Goal: Information Seeking & Learning: Learn about a topic

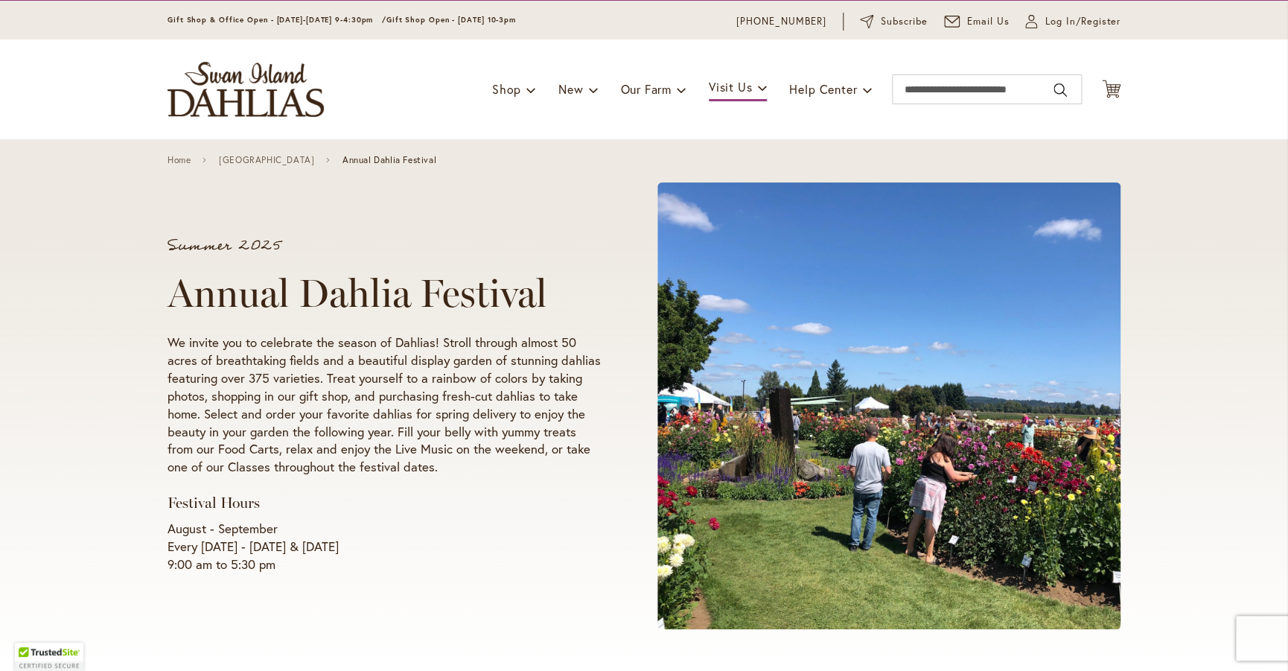
scroll to position [48, 0]
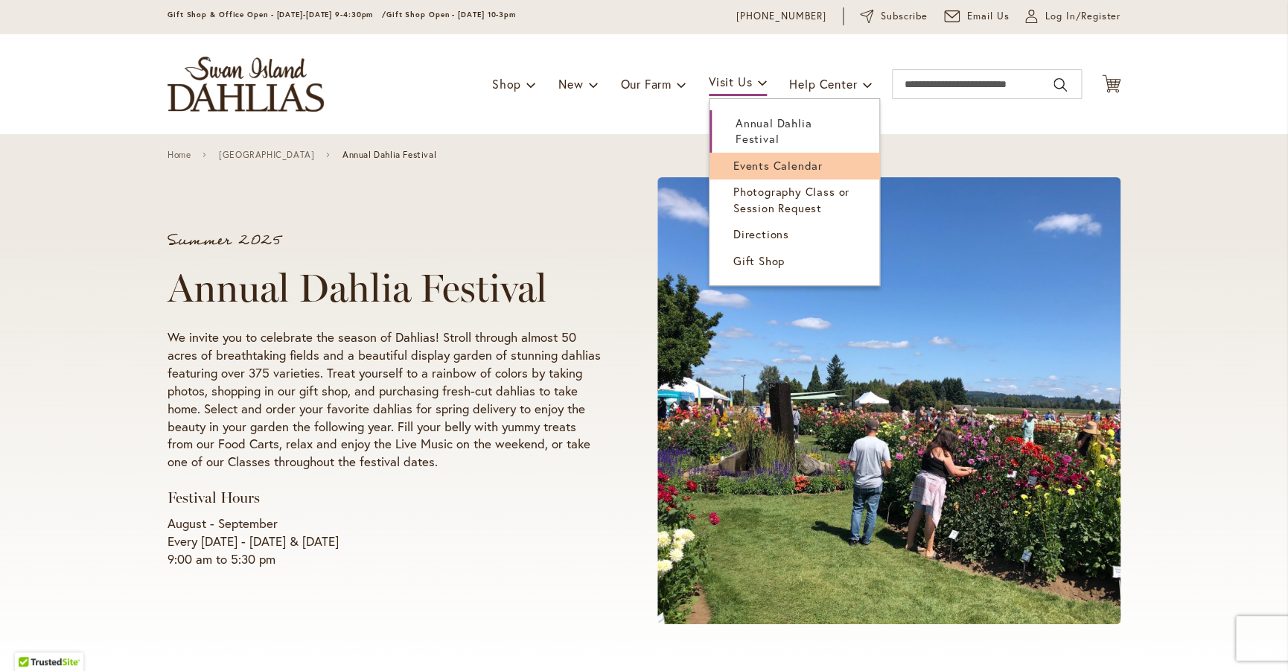
drag, startPoint x: 751, startPoint y: 121, endPoint x: 749, endPoint y: 159, distance: 38.0
click at [750, 162] on ul "Annual Dahlia Festival Events Calendar Photography Class or Session Request Dir…" at bounding box center [794, 192] width 171 height 188
click at [749, 159] on span "Events Calendar" at bounding box center [778, 165] width 89 height 15
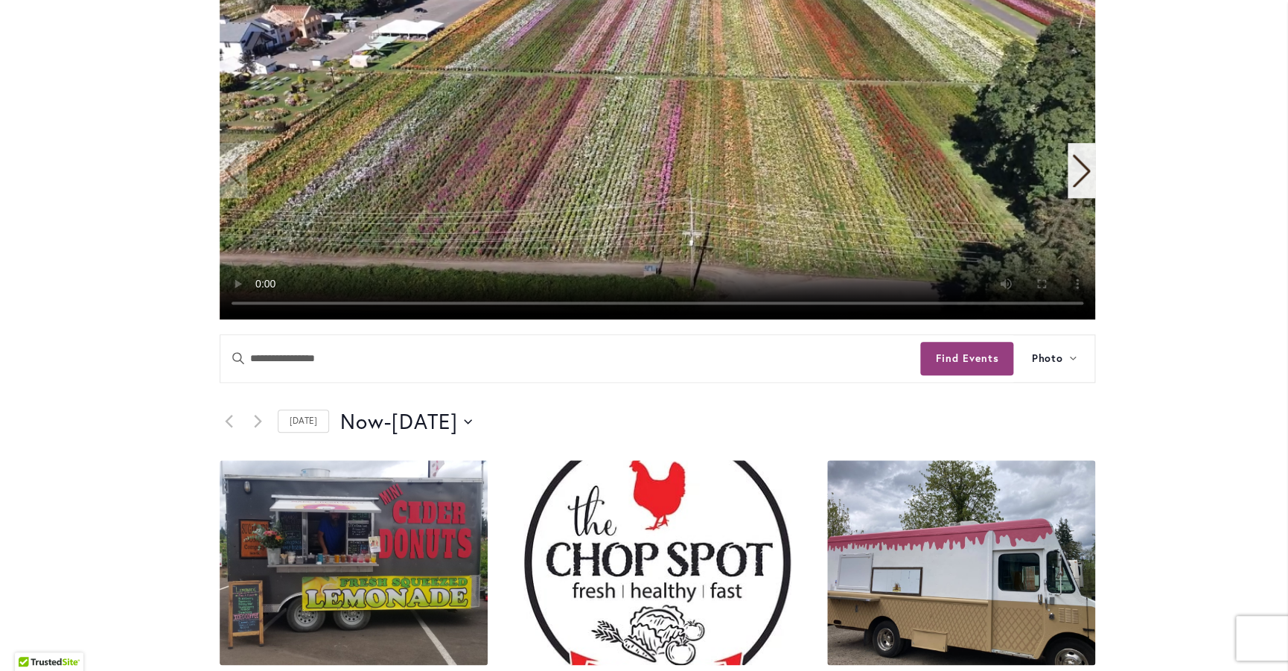
scroll to position [501, 0]
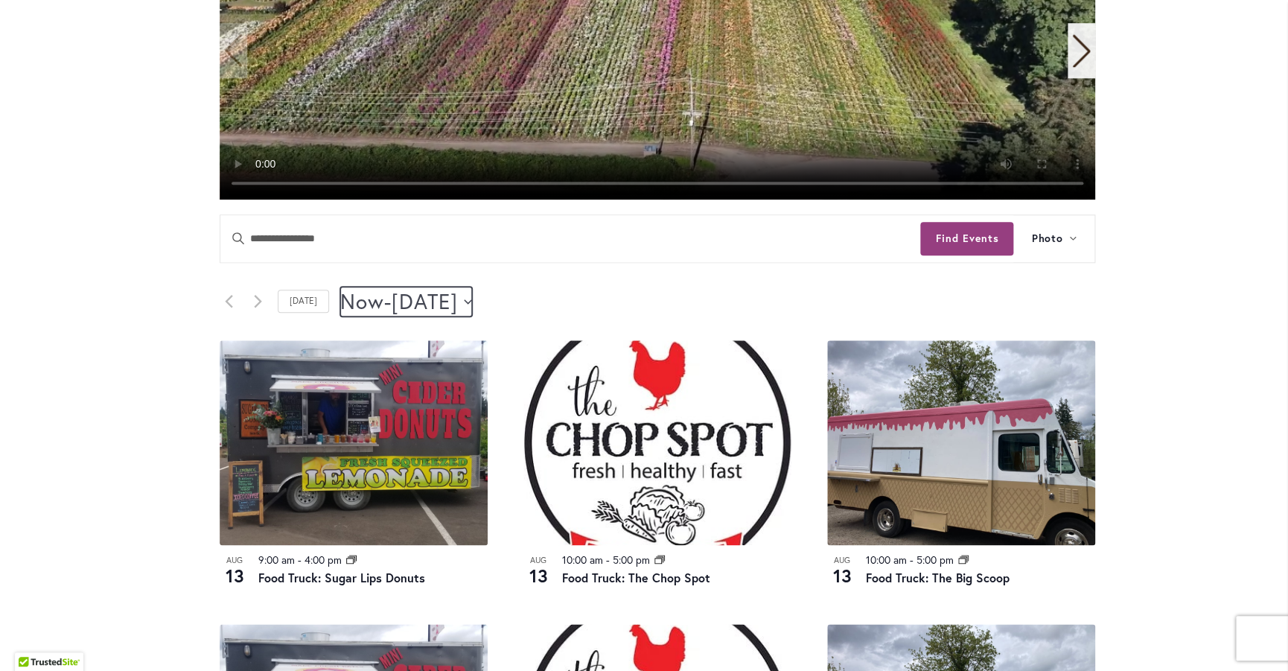
click at [472, 302] on icon "Click to toggle datepicker" at bounding box center [468, 301] width 8 height 4
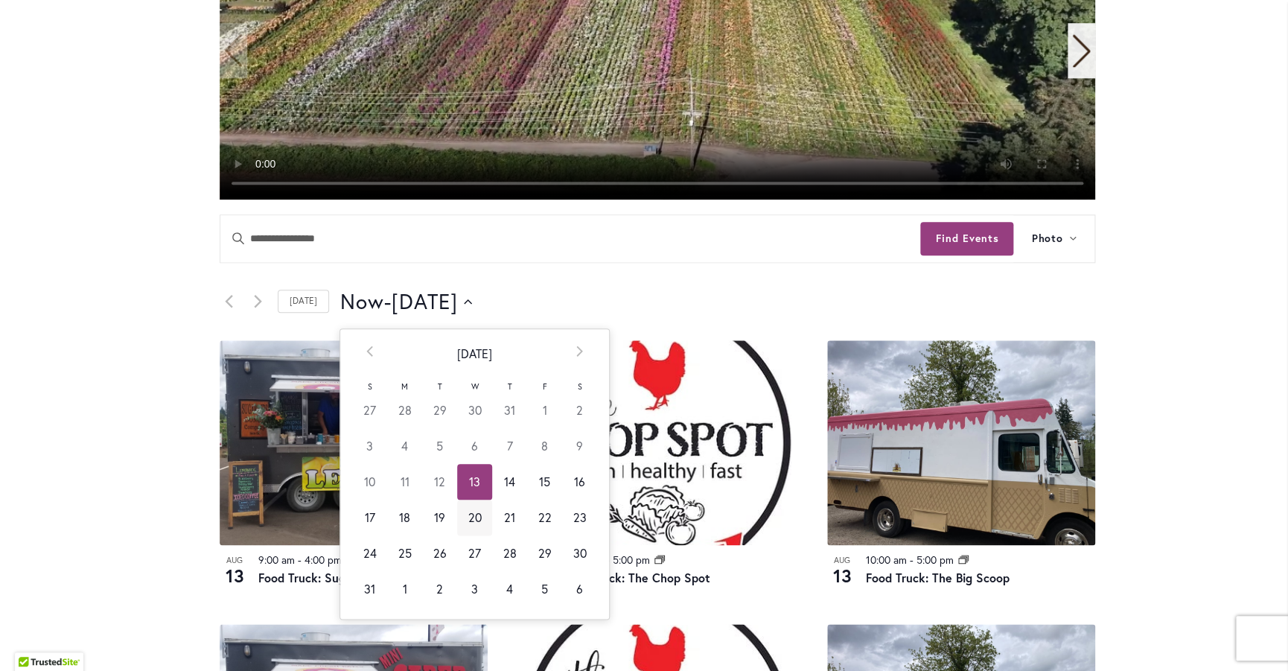
click at [469, 521] on td "20" at bounding box center [474, 518] width 35 height 36
type input "*********"
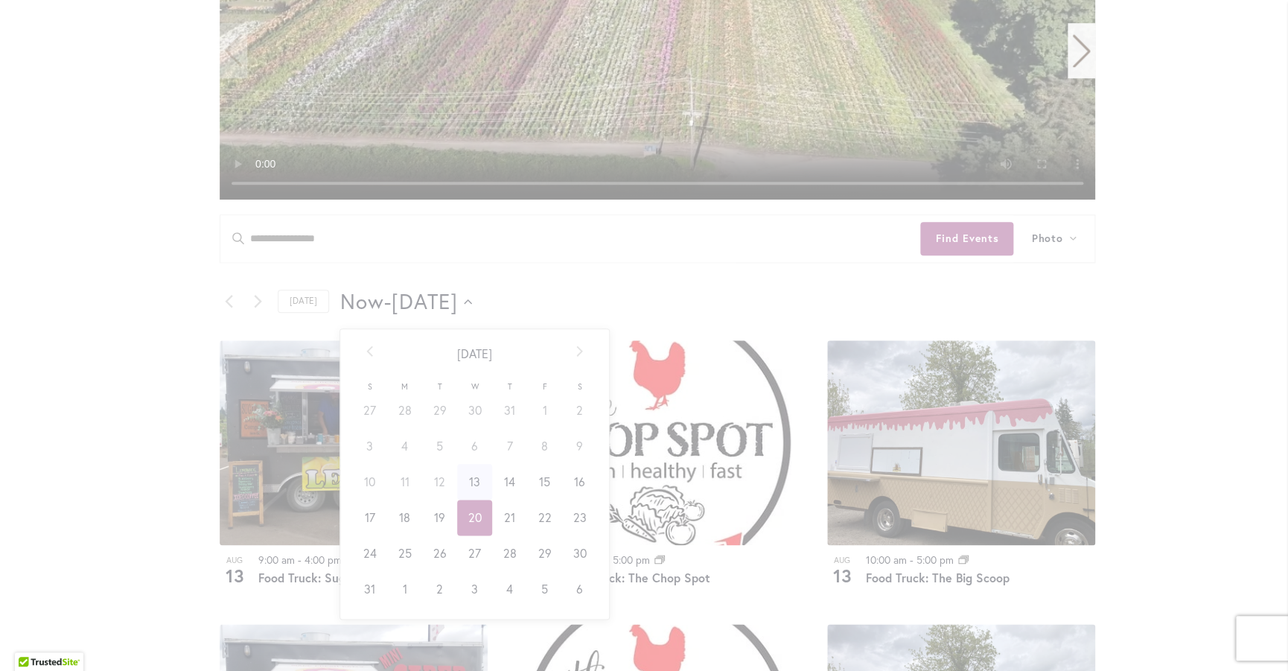
scroll to position [0, 61]
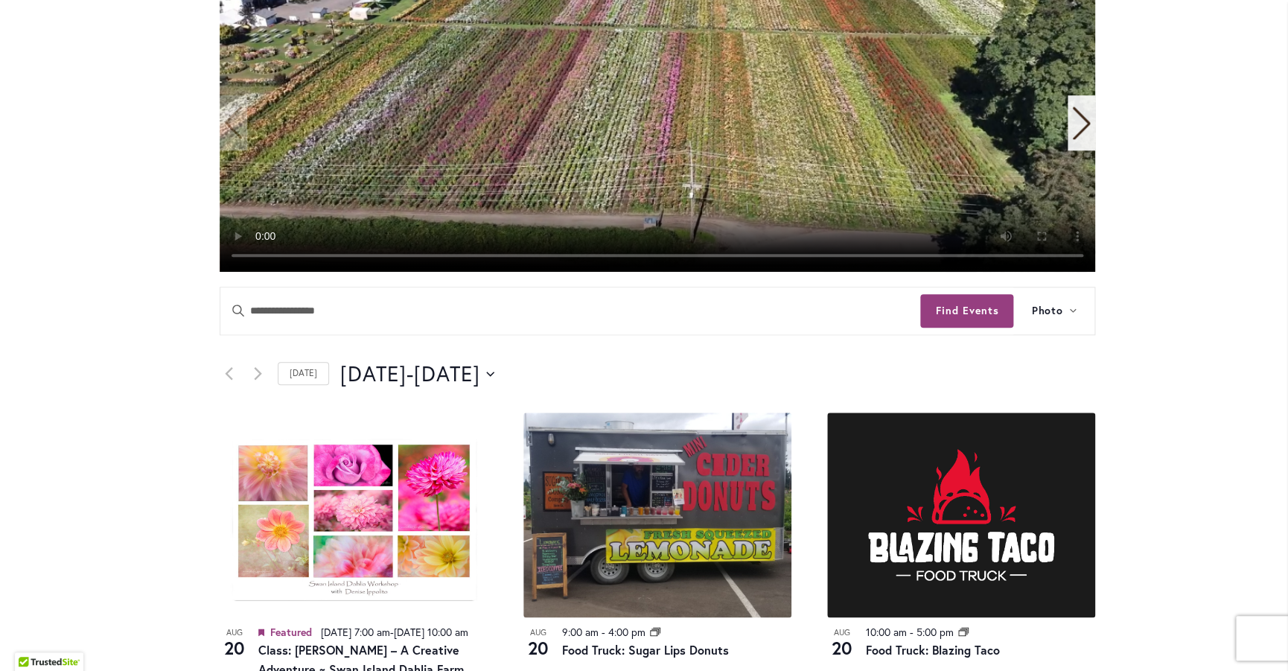
scroll to position [415, 0]
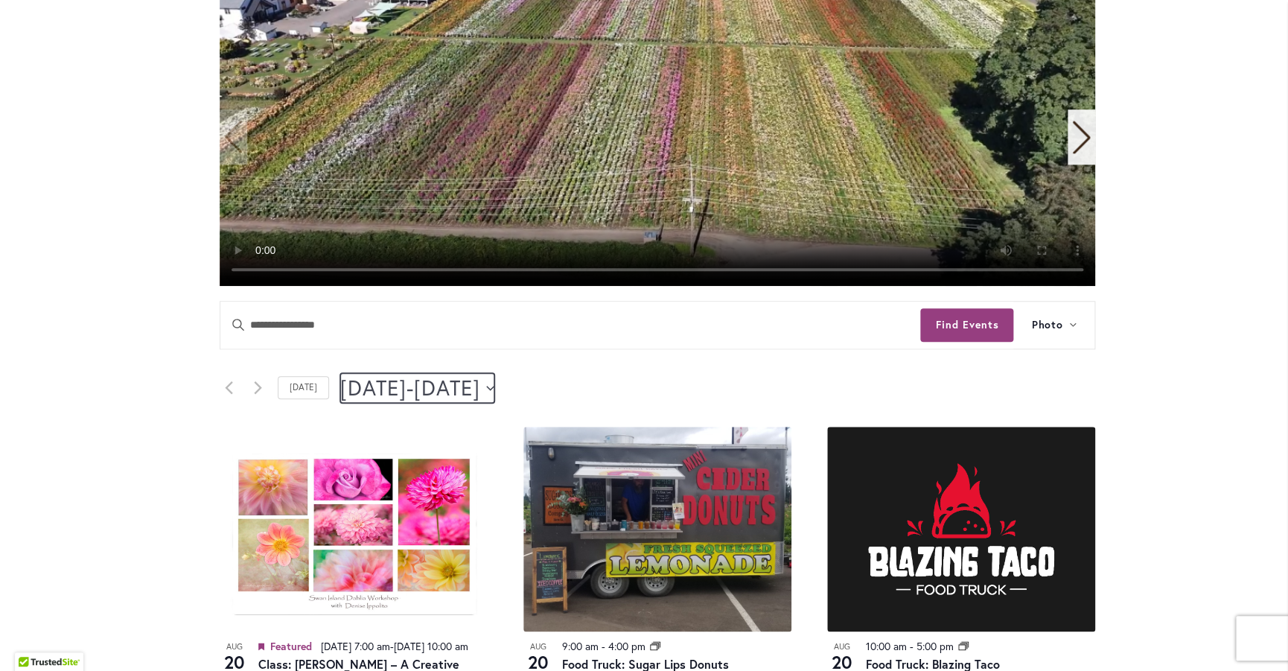
click at [494, 386] on icon "Click to toggle datepicker" at bounding box center [490, 388] width 8 height 6
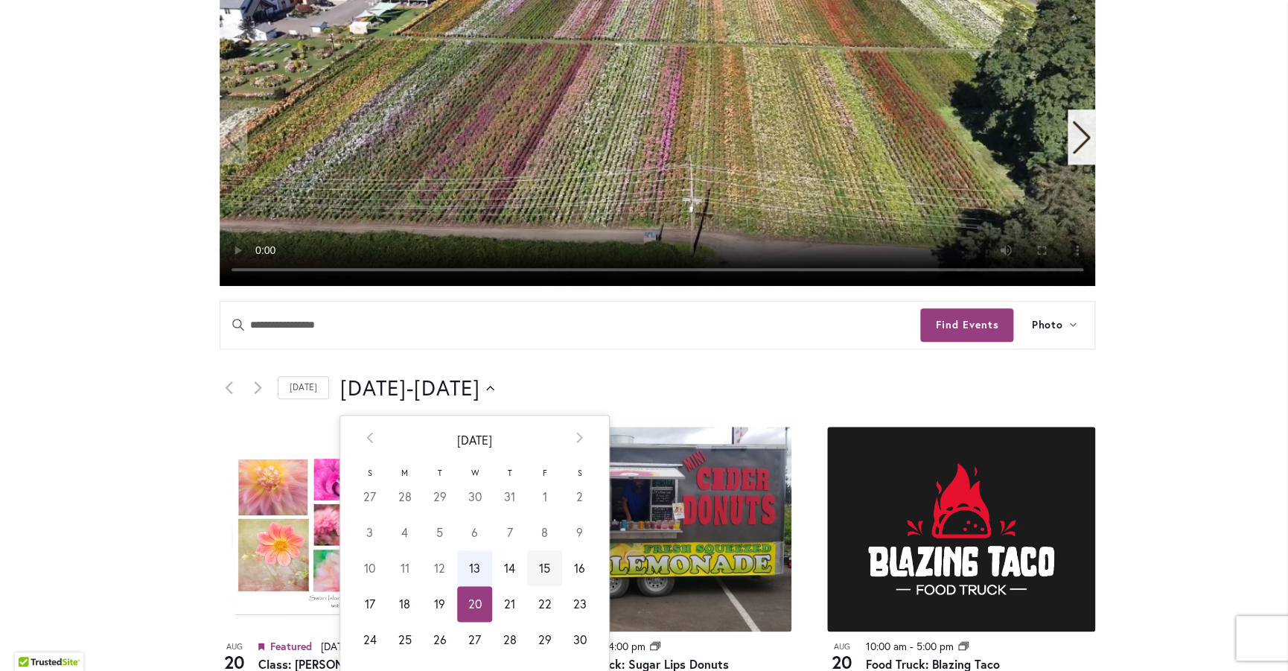
click at [535, 566] on td "15" at bounding box center [544, 568] width 35 height 36
type input "*********"
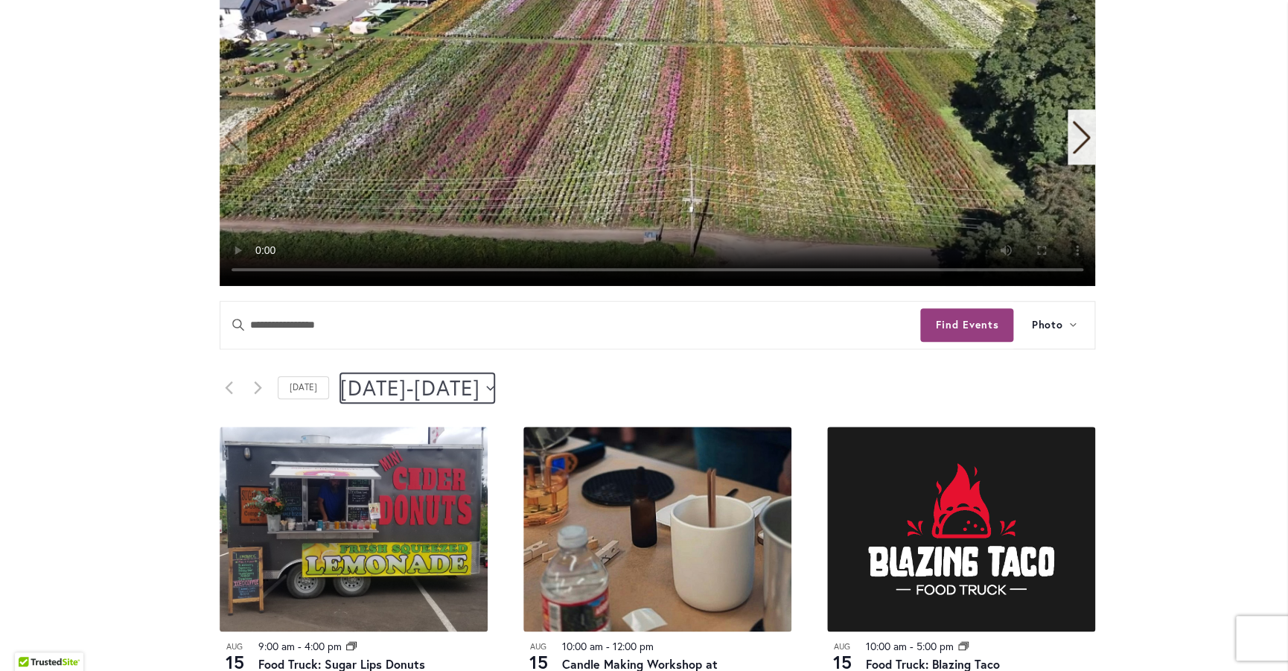
click at [494, 386] on icon "Click to toggle datepicker" at bounding box center [490, 388] width 8 height 6
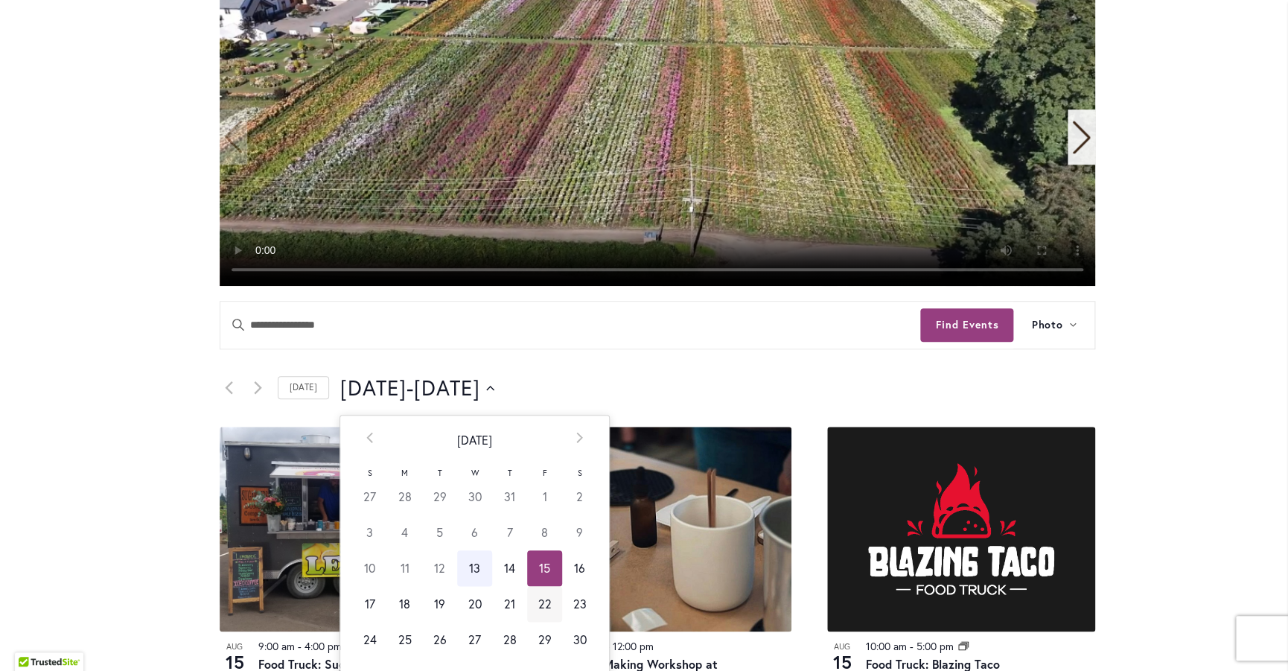
click at [544, 603] on td "22" at bounding box center [544, 604] width 35 height 36
type input "*********"
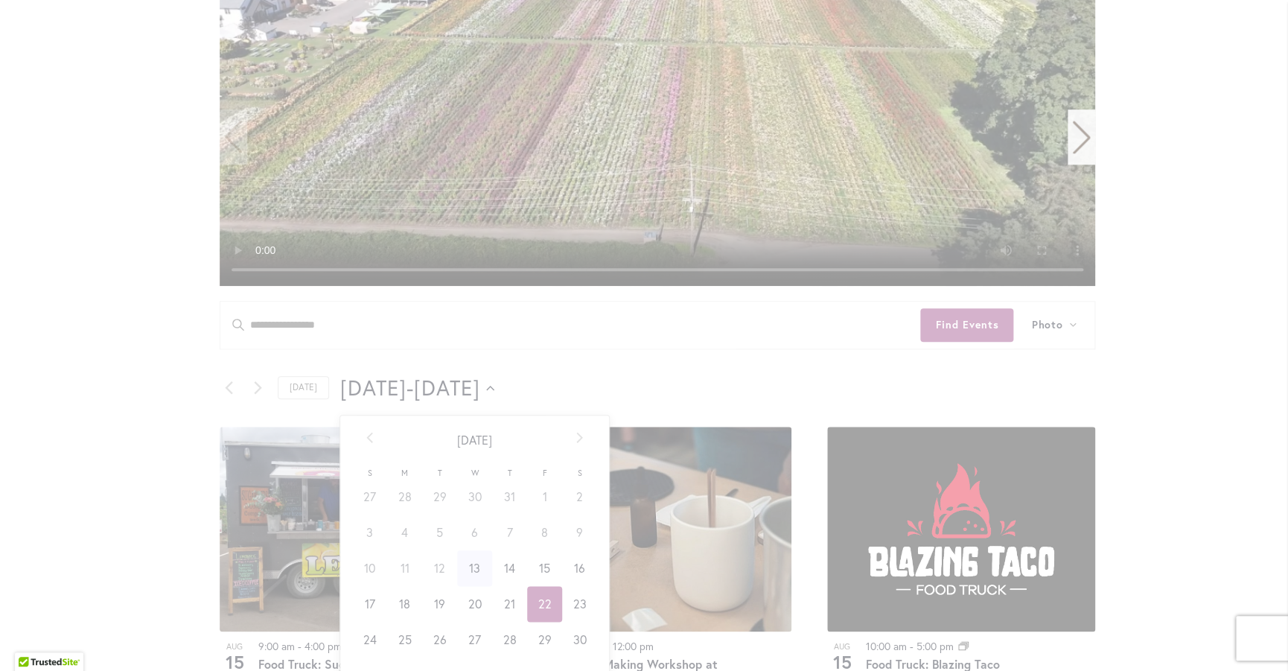
scroll to position [0, 60]
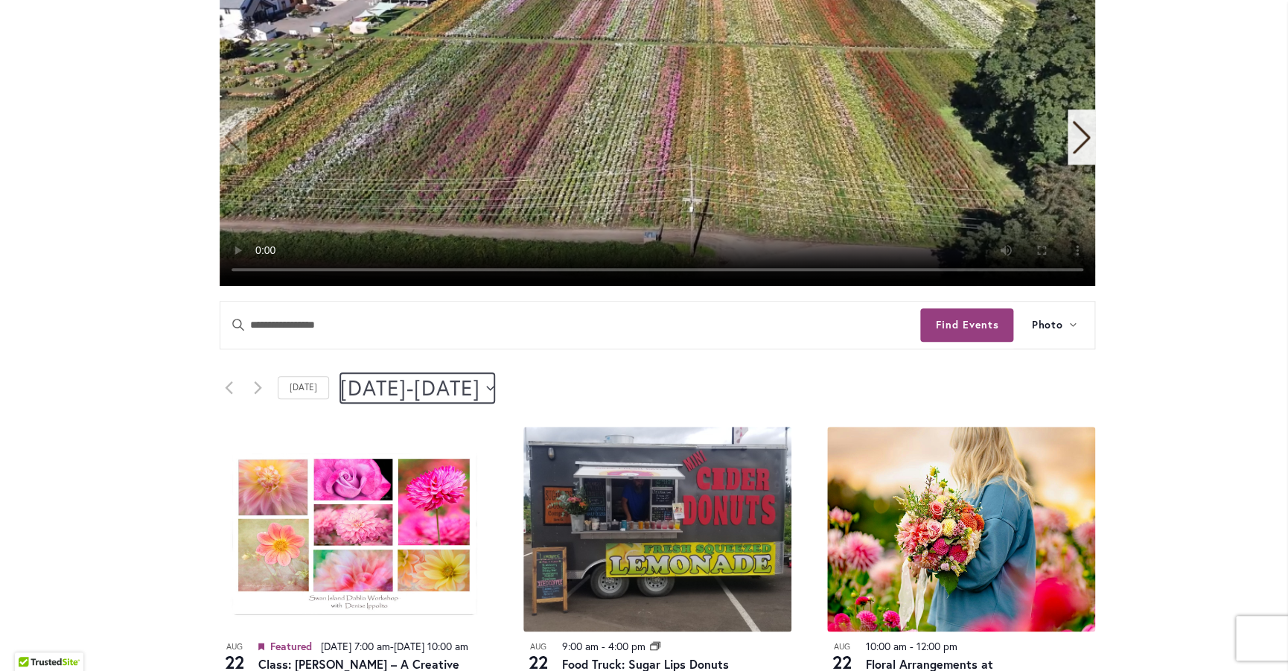
click at [407, 394] on span "[DATE]" at bounding box center [373, 388] width 66 height 30
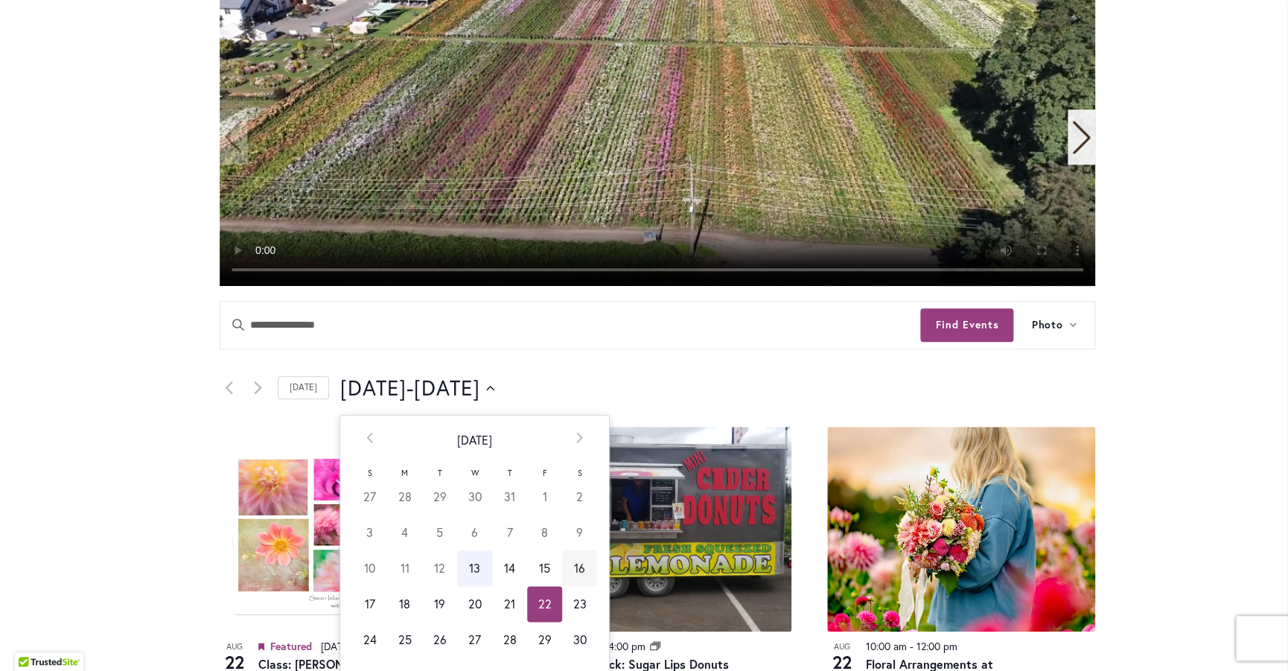
click at [576, 567] on td "16" at bounding box center [579, 568] width 35 height 36
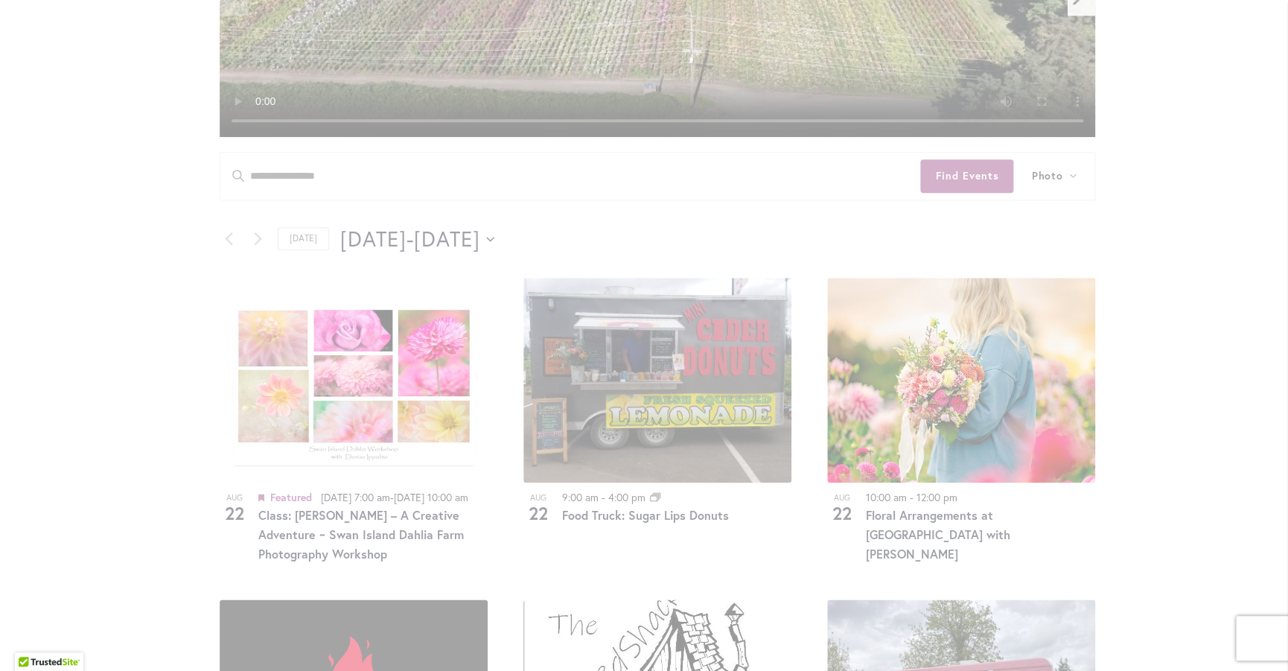
scroll to position [591, 0]
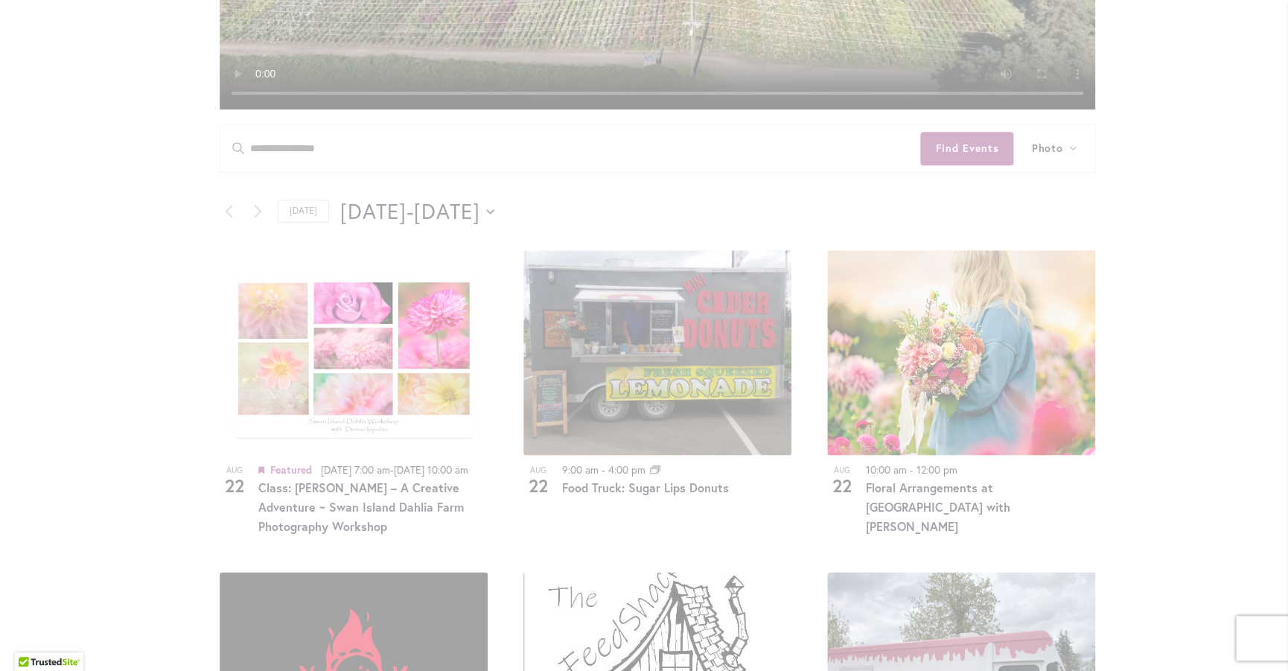
click at [1192, 303] on div "Skip to Content Gift Shop & Office Open - [DATE]-[DATE] 9-4:30pm / Gift Shop Op…" at bounding box center [644, 606] width 1288 height 2307
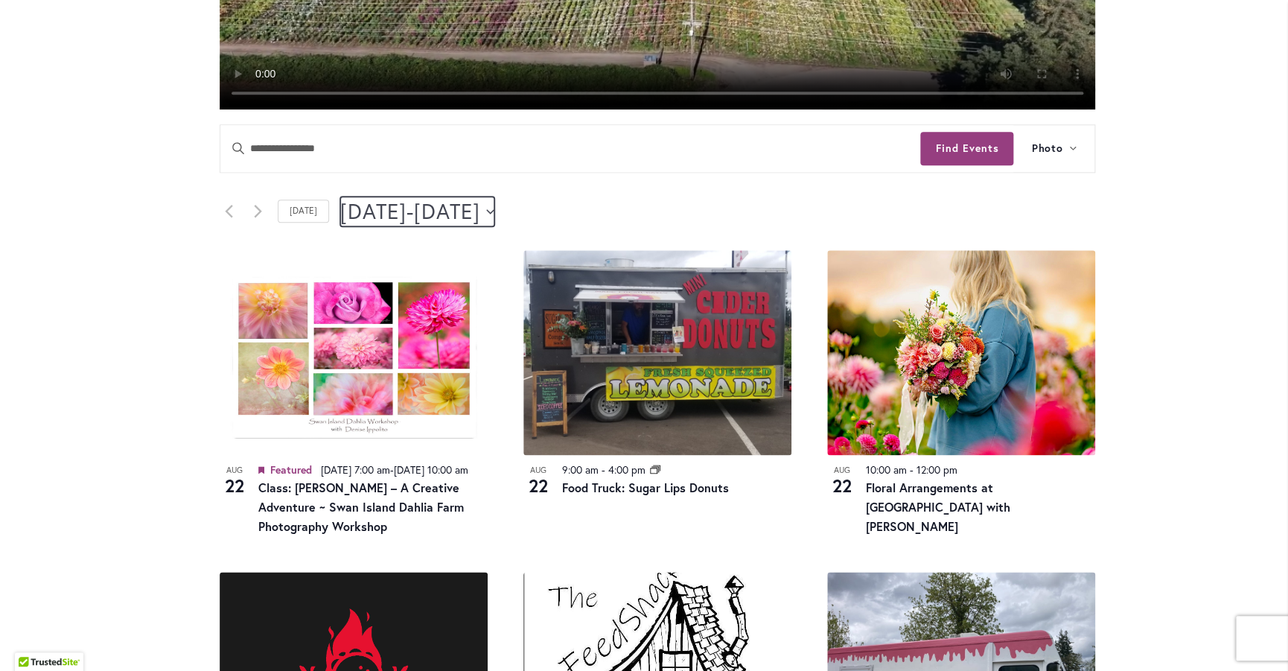
click at [494, 211] on icon "Click to toggle datepicker" at bounding box center [490, 212] width 8 height 6
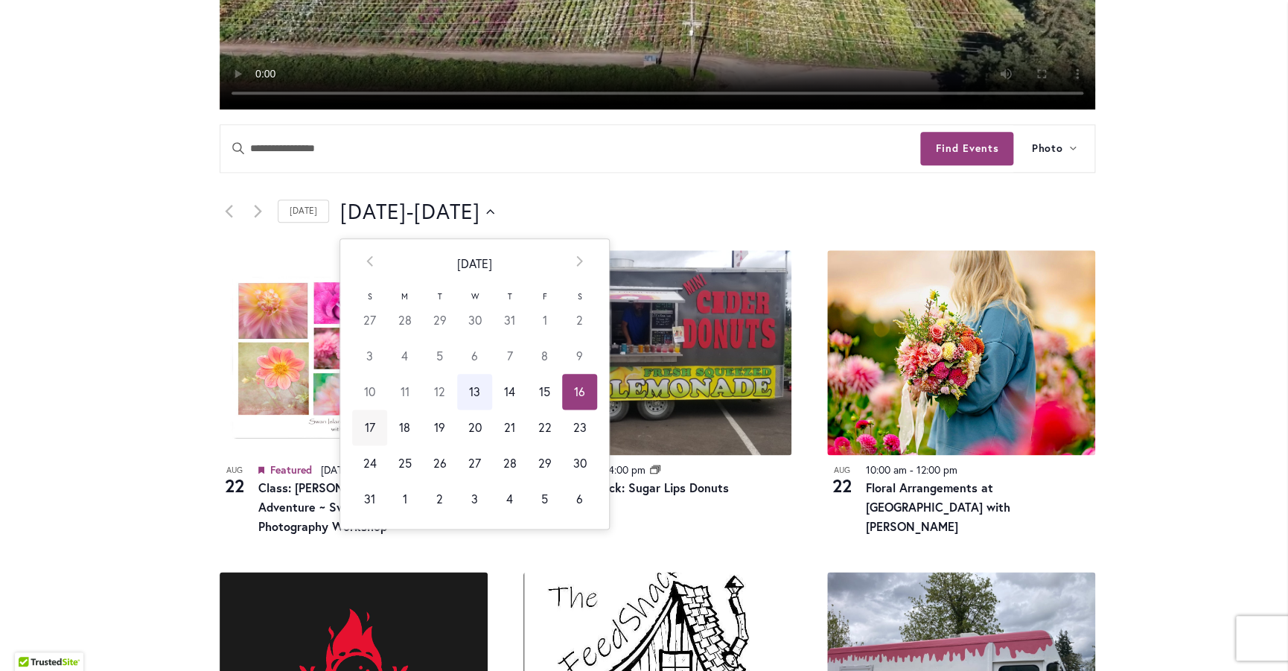
click at [366, 430] on td "17" at bounding box center [369, 428] width 35 height 36
type input "*********"
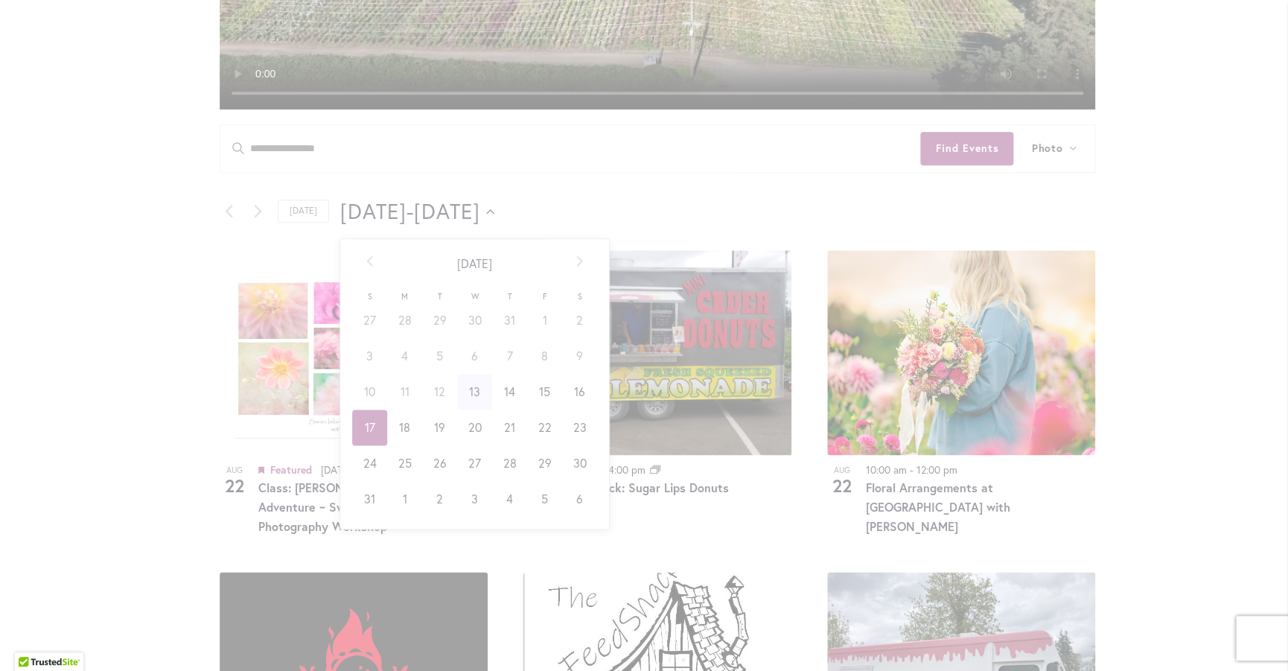
click at [142, 328] on div "Skip to Content Gift Shop & Office Open - [DATE]-[DATE] 9-4:30pm / Gift Shop Op…" at bounding box center [644, 606] width 1288 height 2307
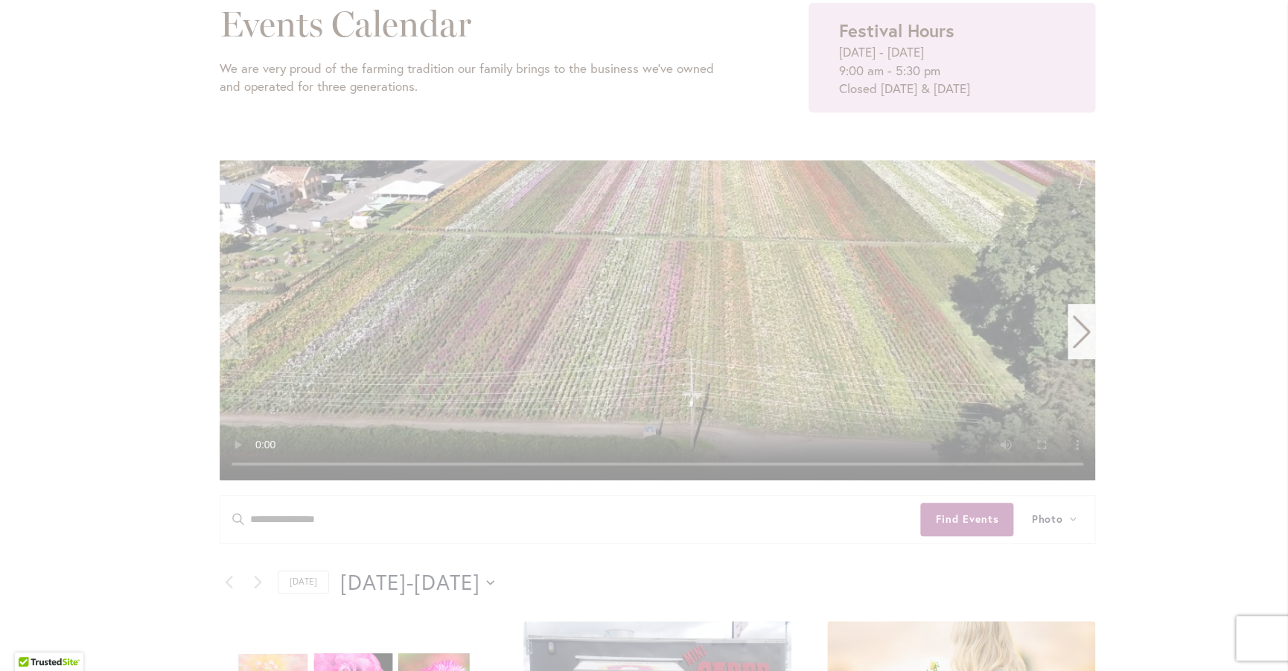
scroll to position [0, 0]
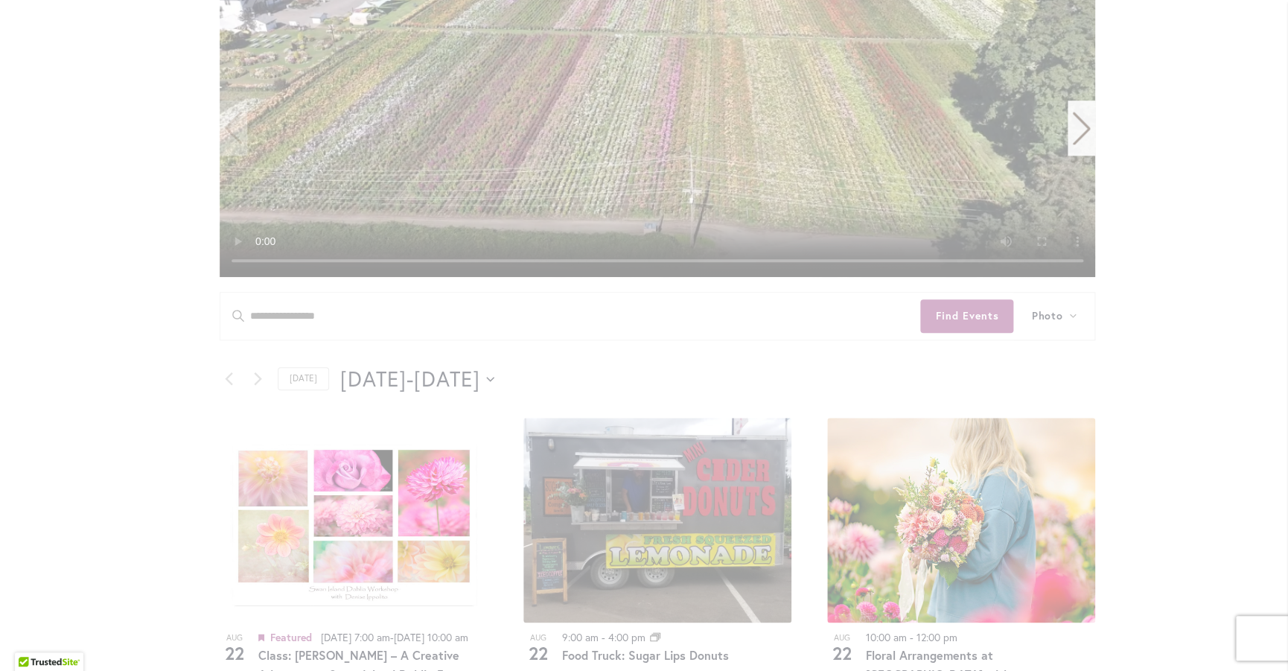
scroll to position [437, 0]
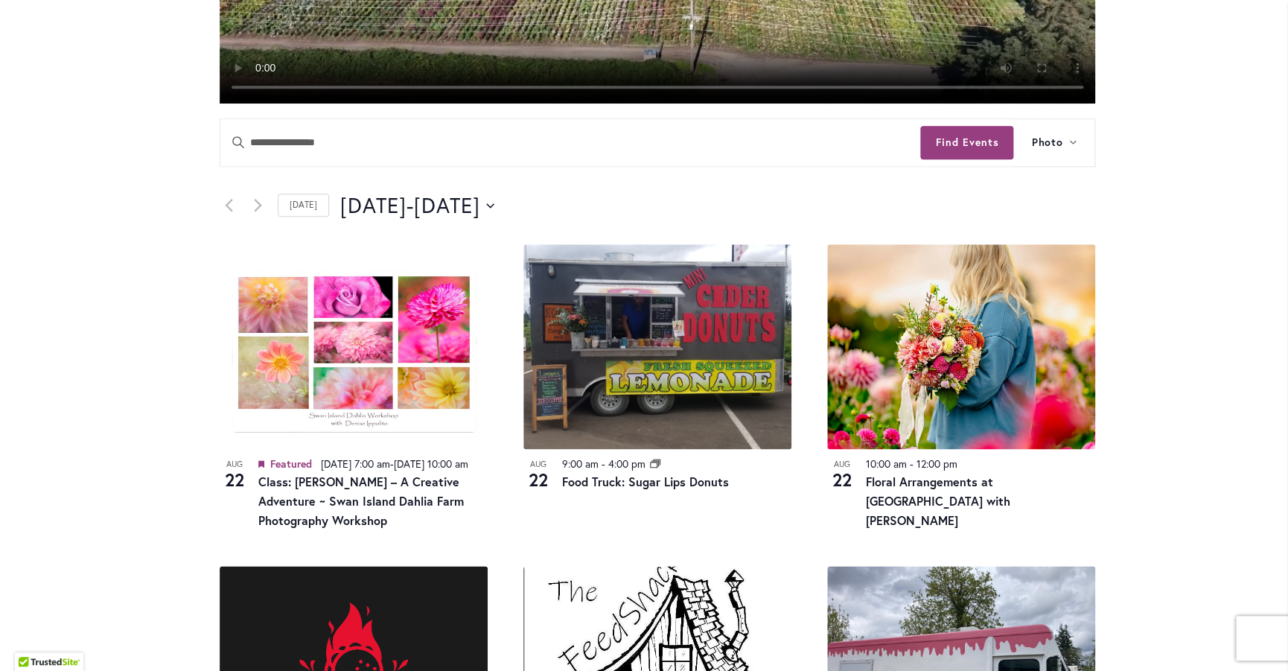
scroll to position [626, 0]
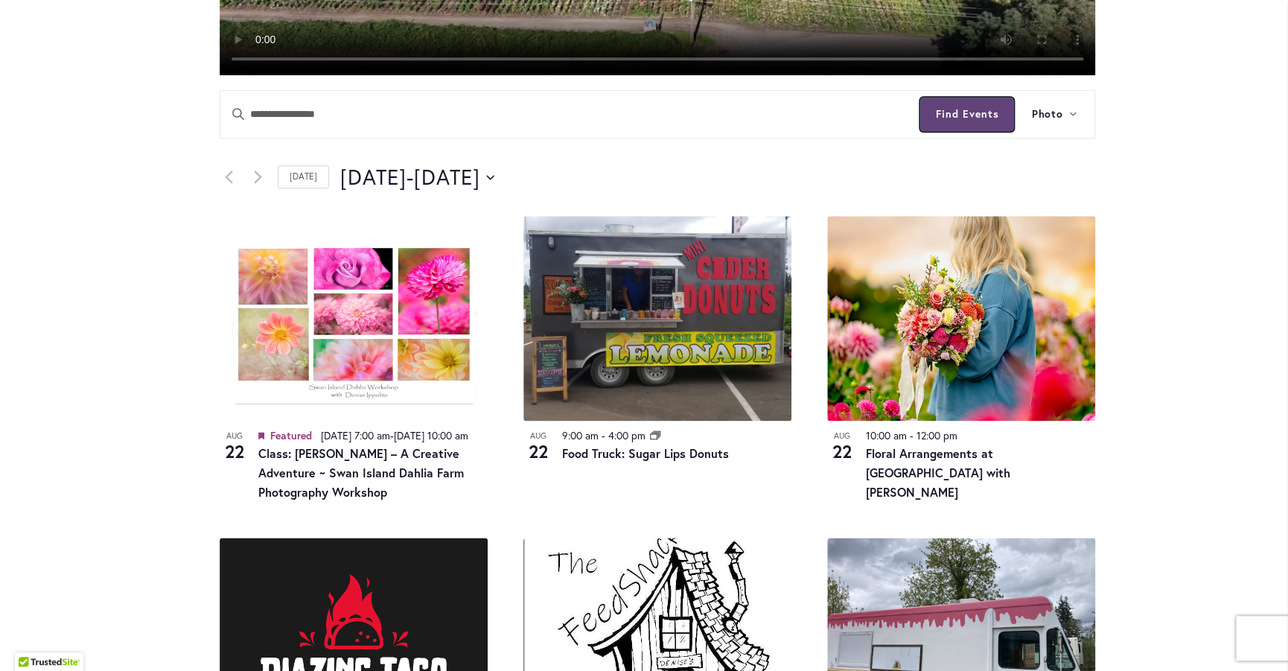
click at [984, 110] on button "Find Events" at bounding box center [966, 115] width 93 height 34
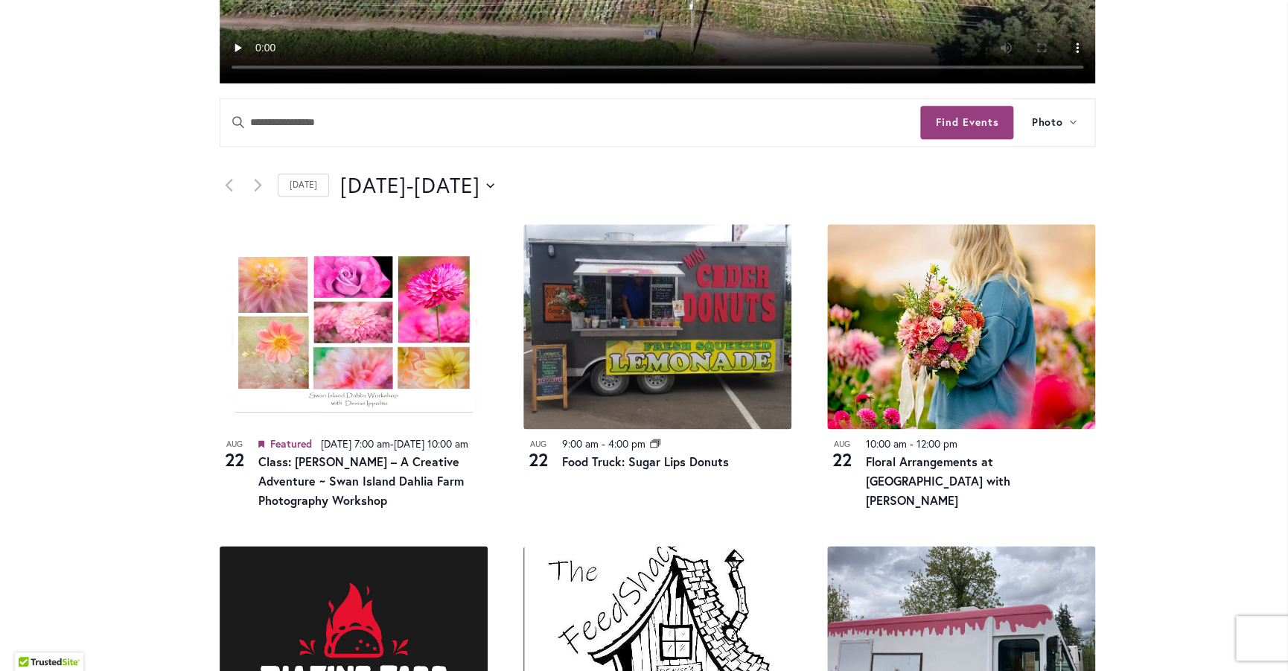
scroll to position [477, 0]
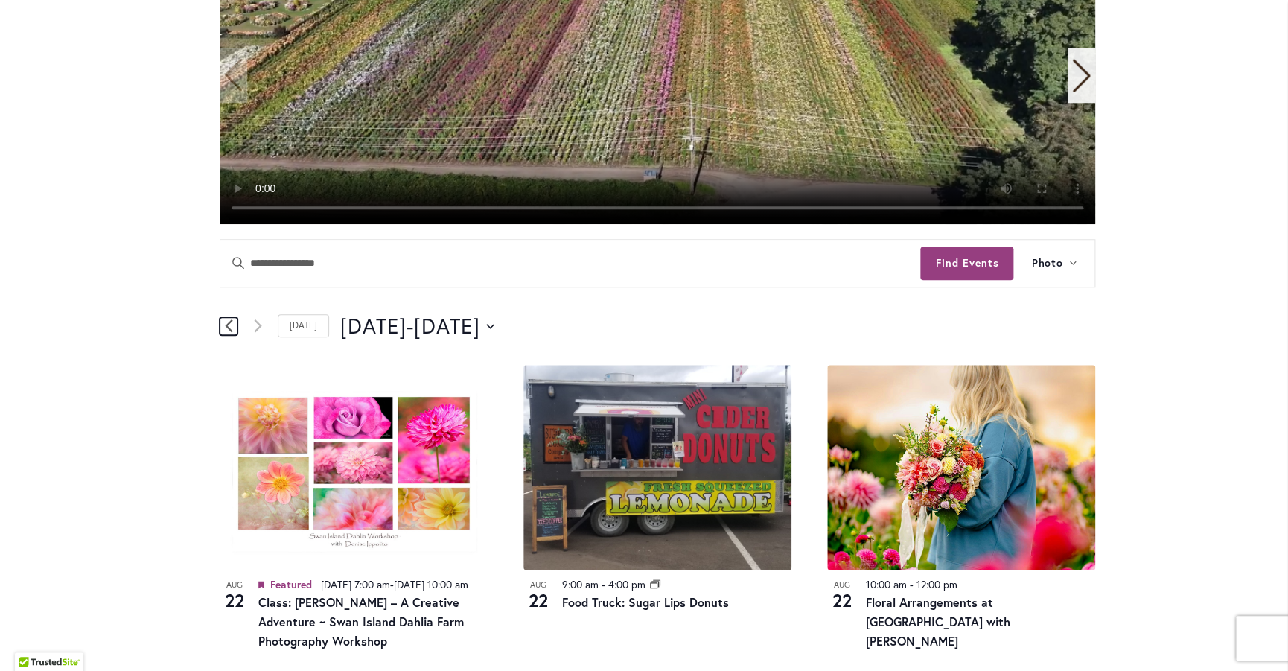
click at [227, 327] on icon "Previous Events" at bounding box center [228, 325] width 7 height 13
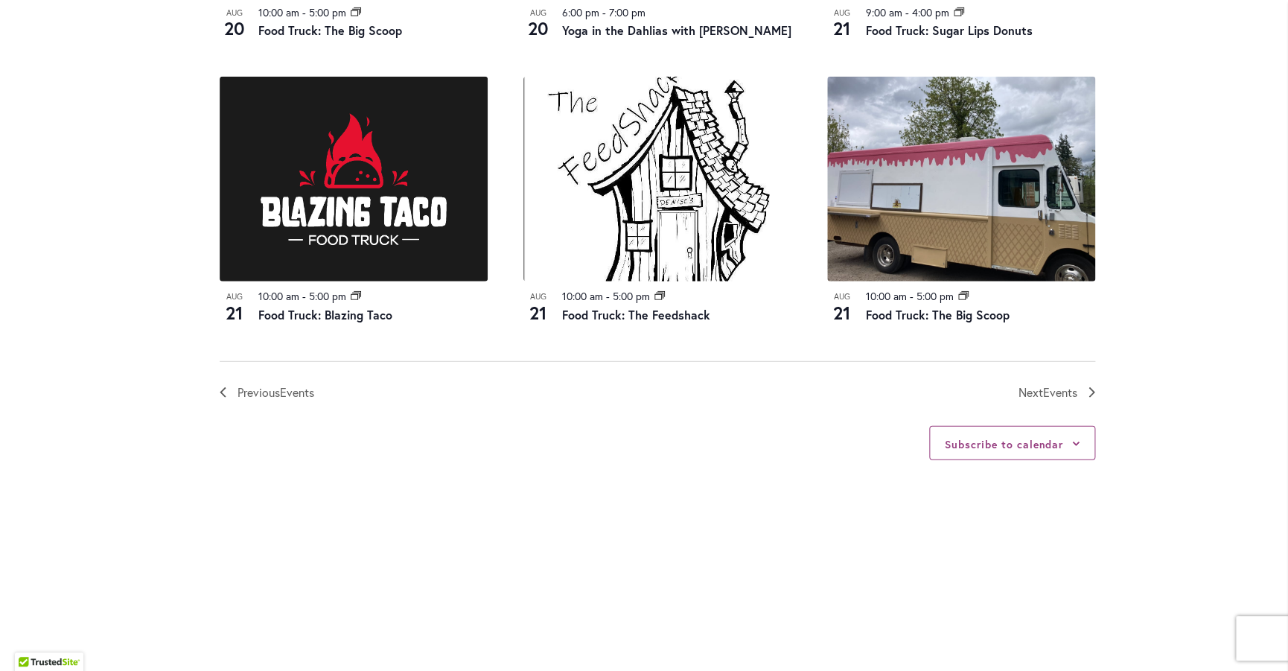
scroll to position [1660, 0]
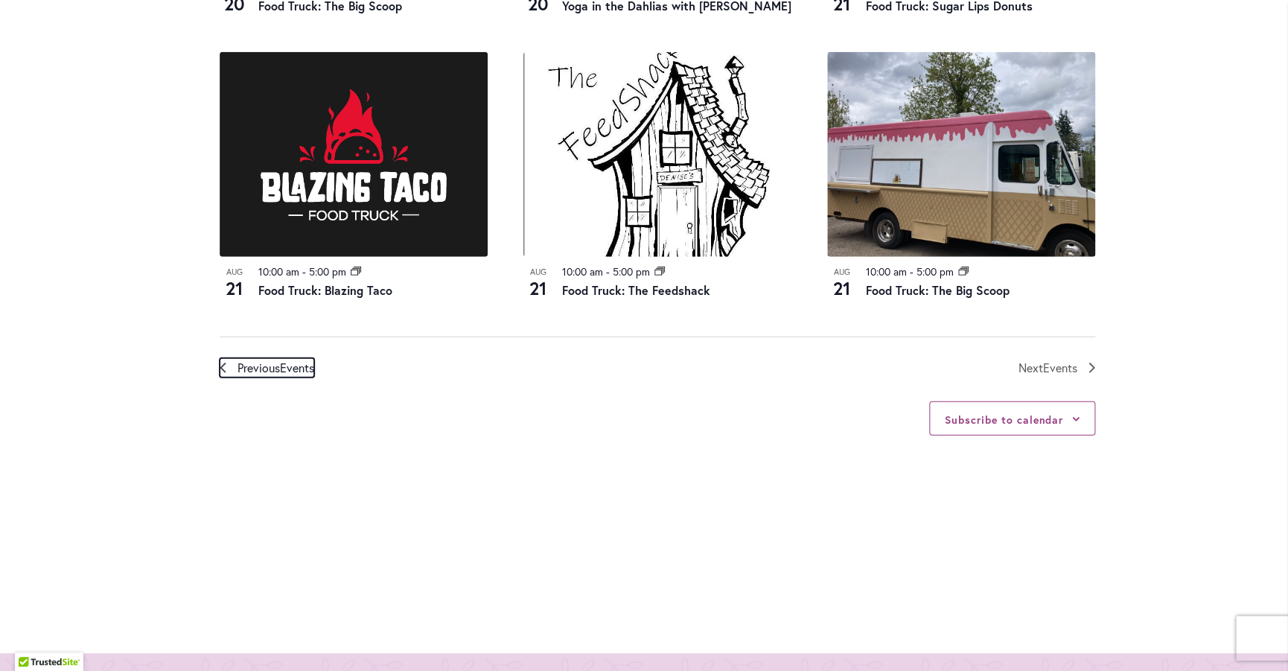
click at [276, 372] on span "Previous Events" at bounding box center [276, 367] width 77 height 19
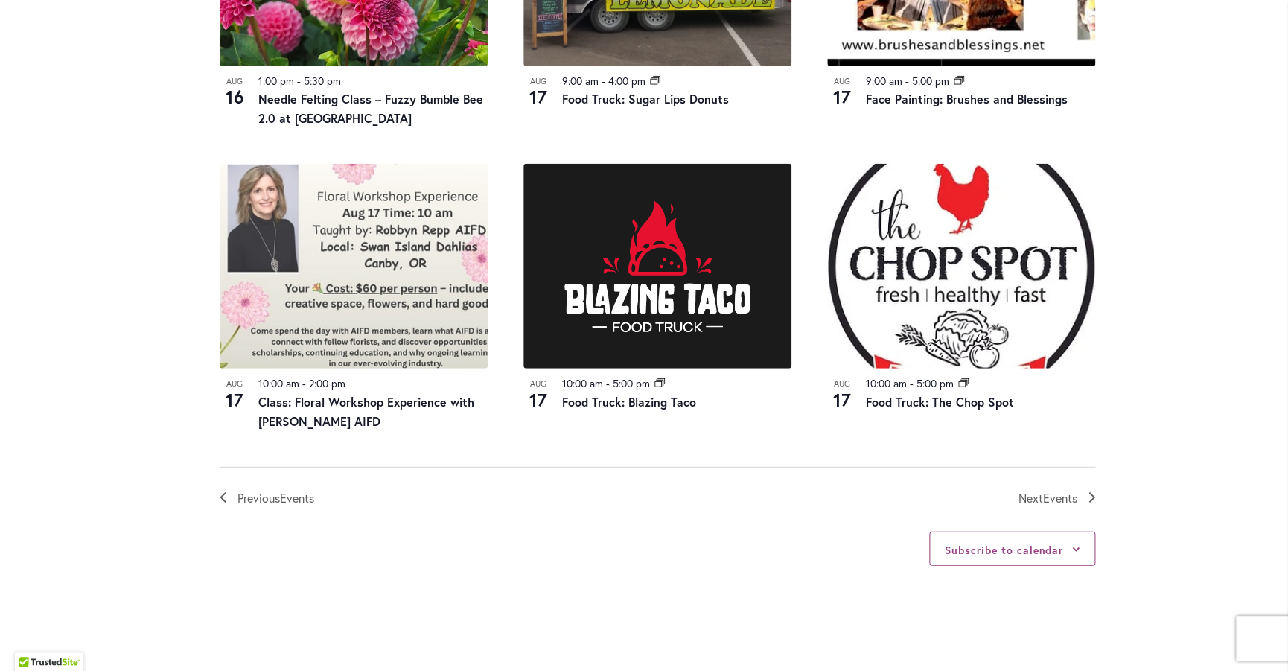
scroll to position [1544, 0]
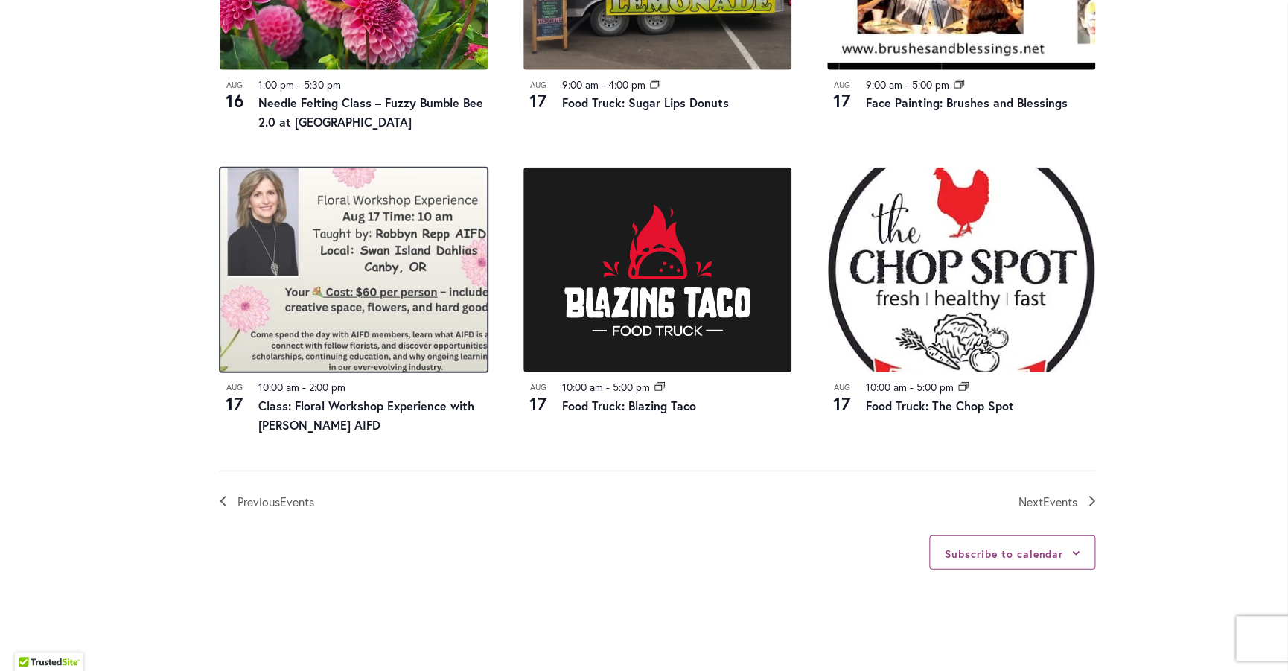
click at [372, 241] on img at bounding box center [354, 270] width 268 height 205
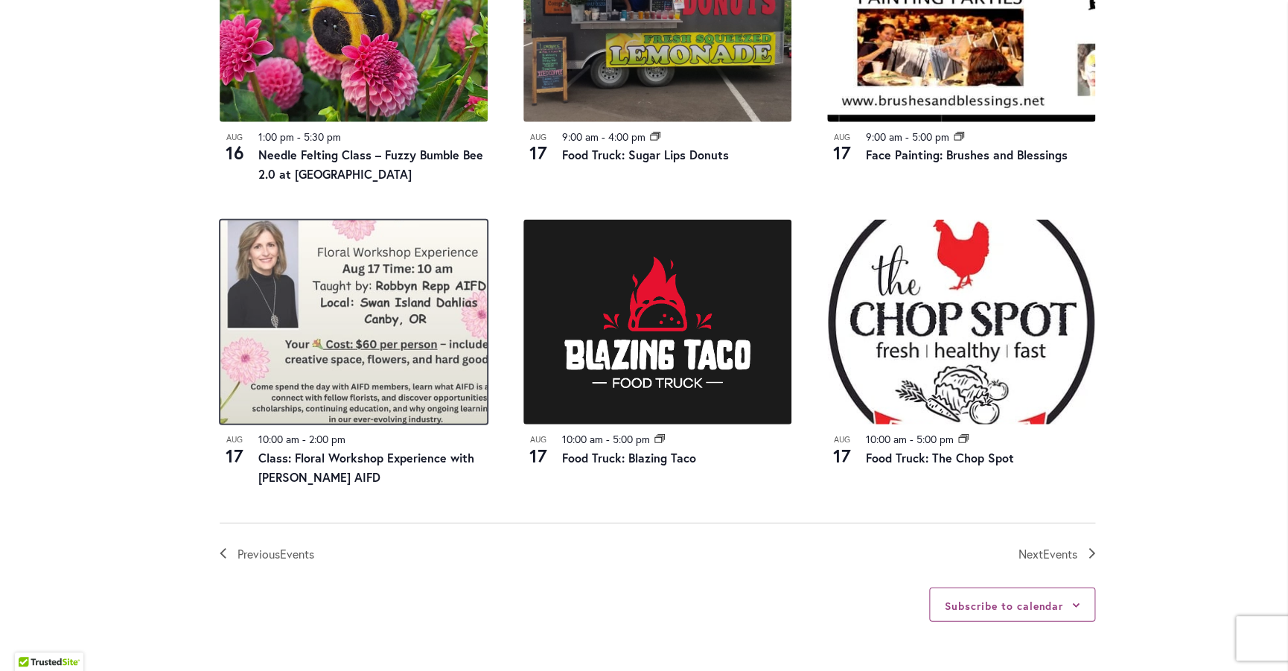
scroll to position [1473, 0]
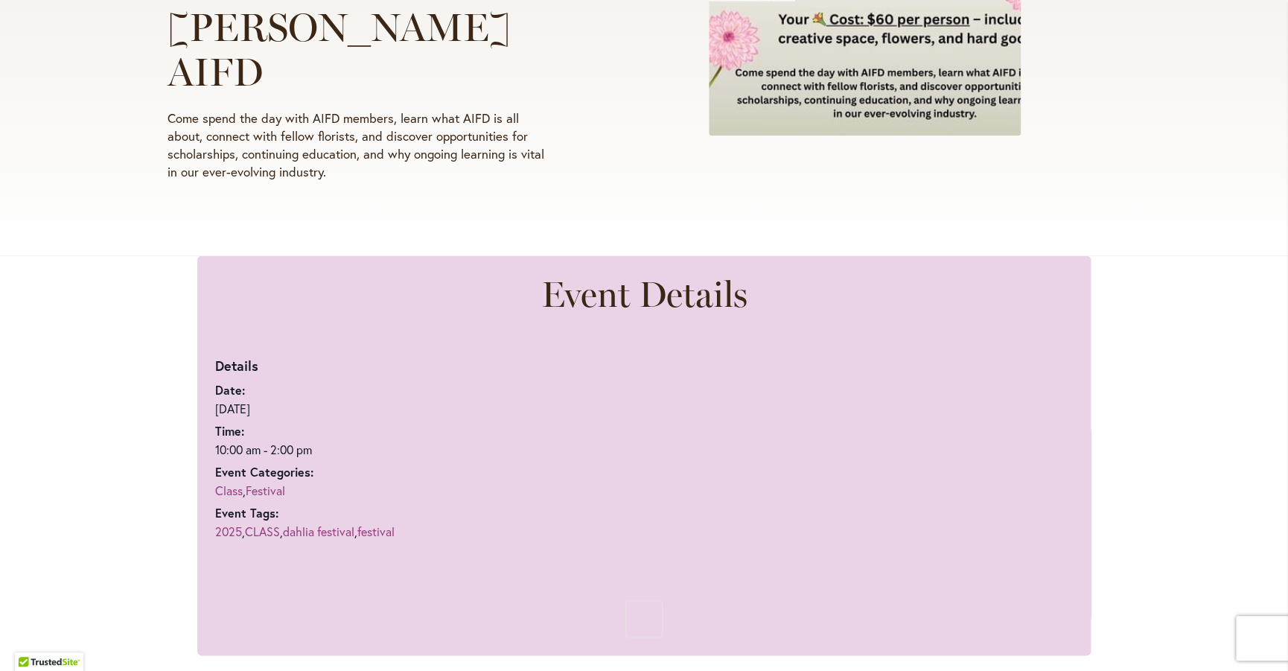
scroll to position [93, 0]
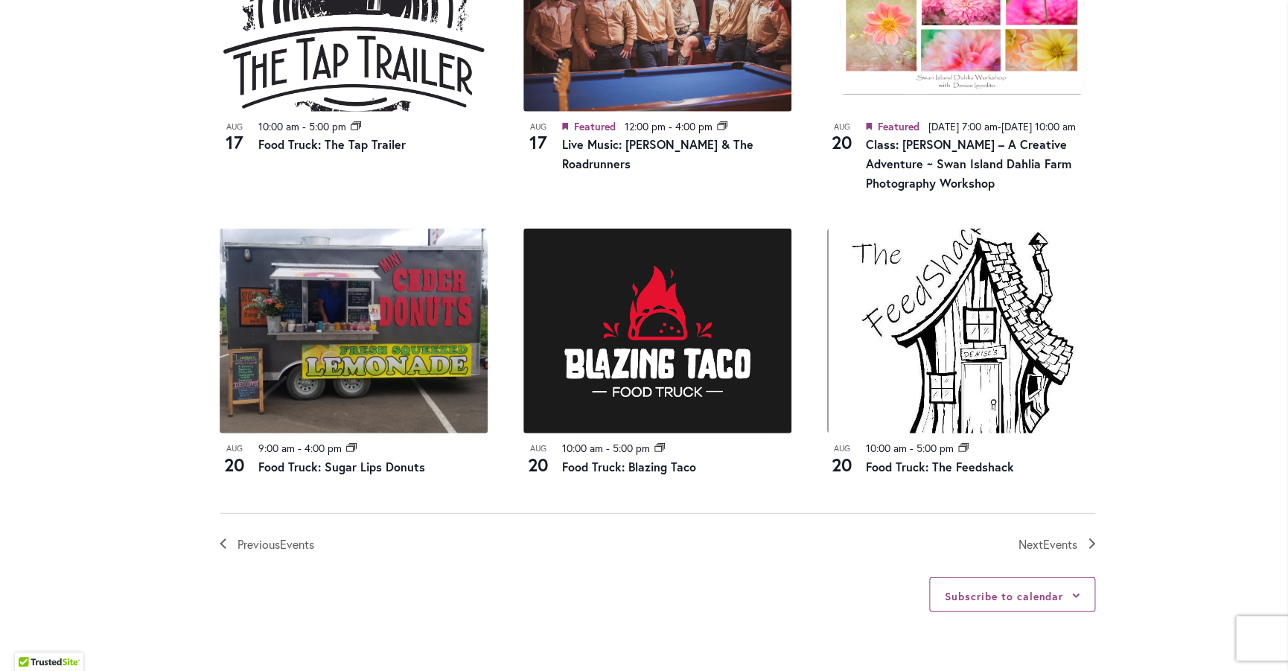
scroll to position [1527, 0]
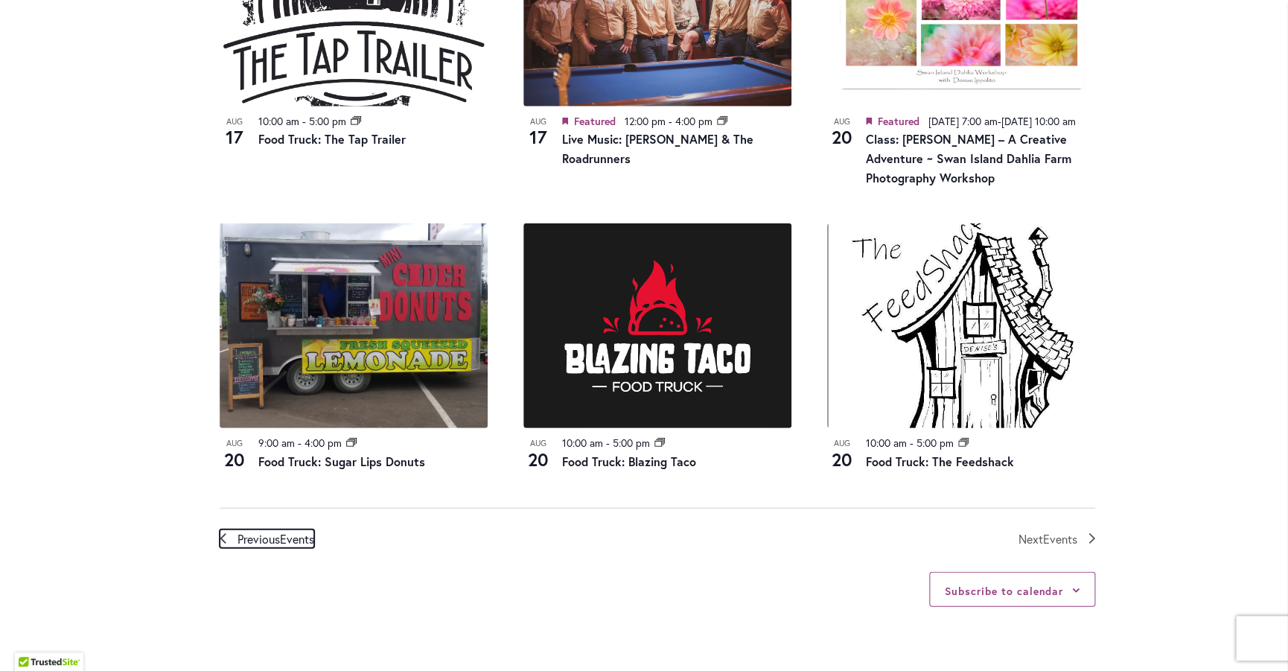
click at [220, 544] on icon "Previous Events" at bounding box center [223, 538] width 7 height 10
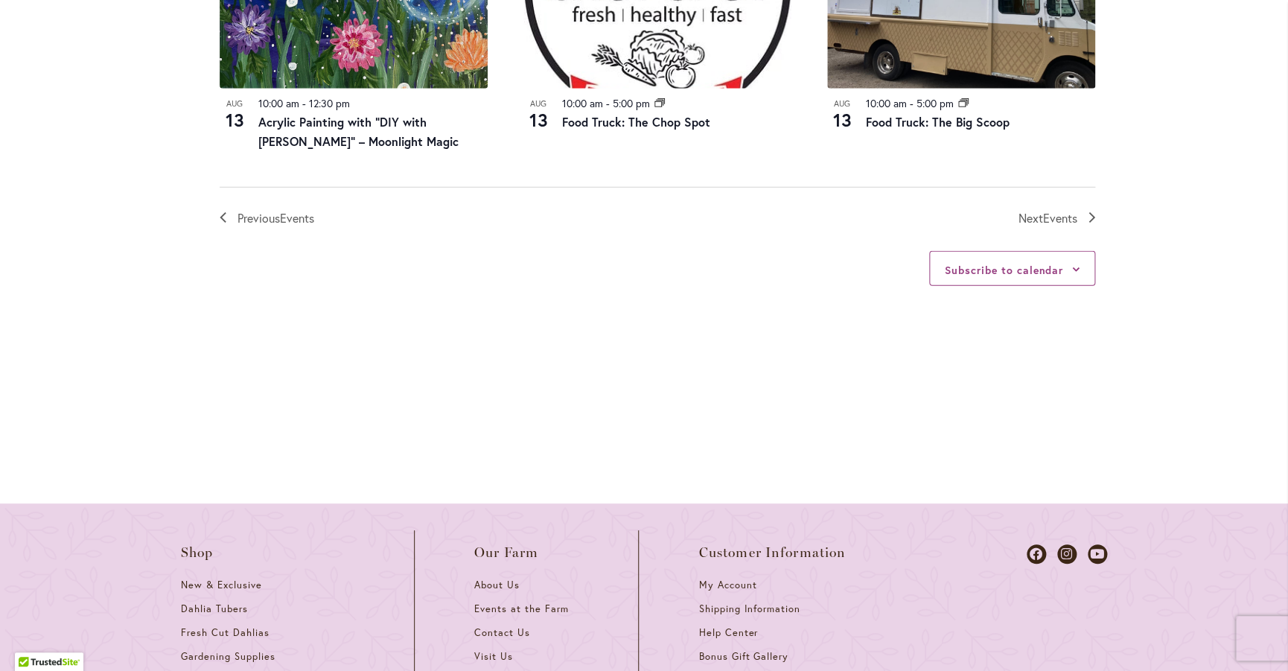
scroll to position [1864, 0]
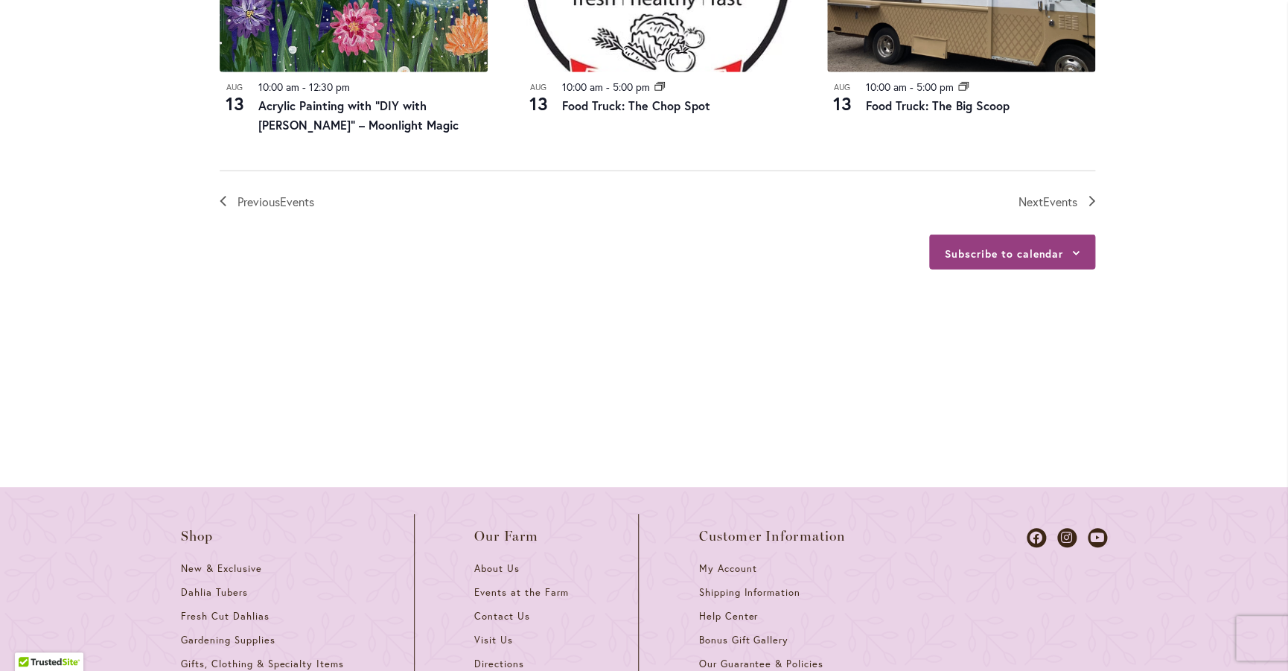
click at [1077, 251] on icon at bounding box center [1075, 253] width 7 height 4
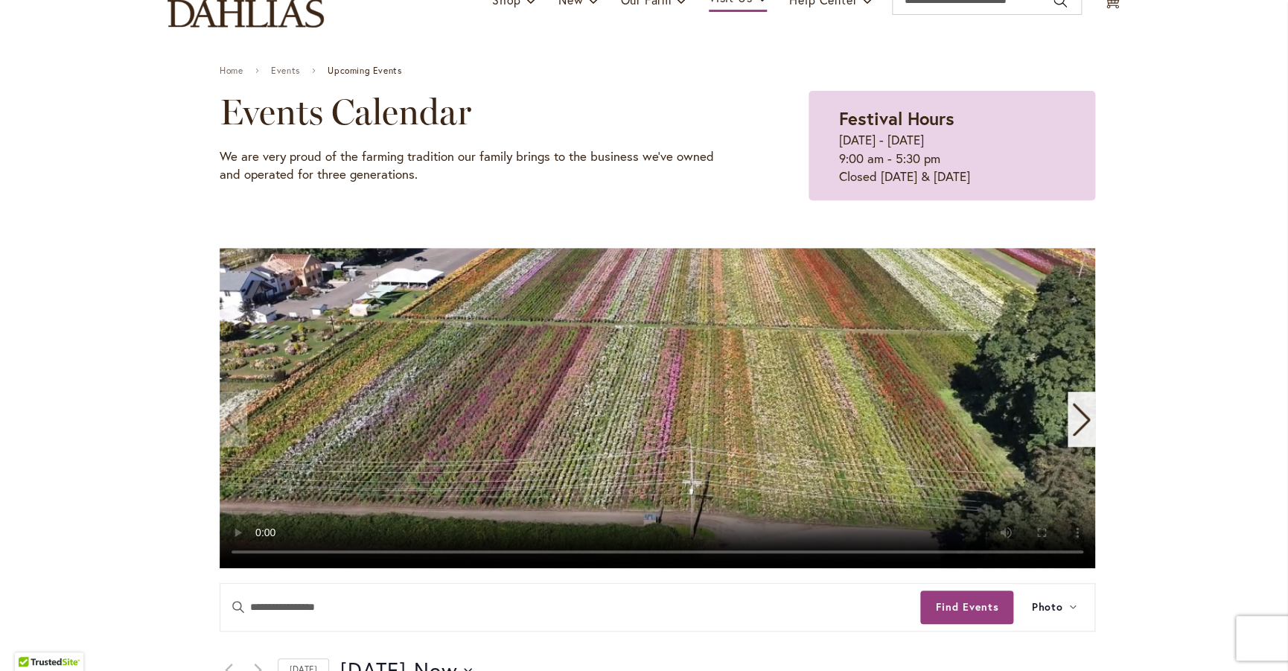
scroll to position [0, 0]
